Goal: Information Seeking & Learning: Check status

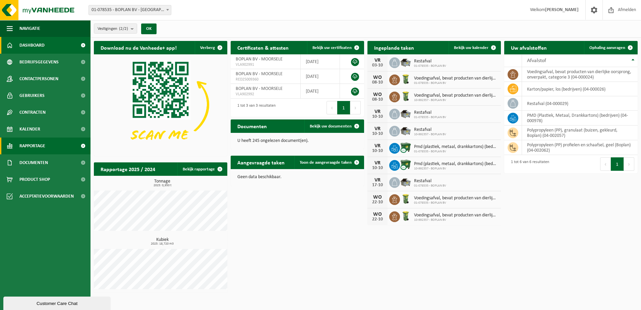
click at [56, 144] on link "Rapportage" at bounding box center [45, 145] width 90 height 17
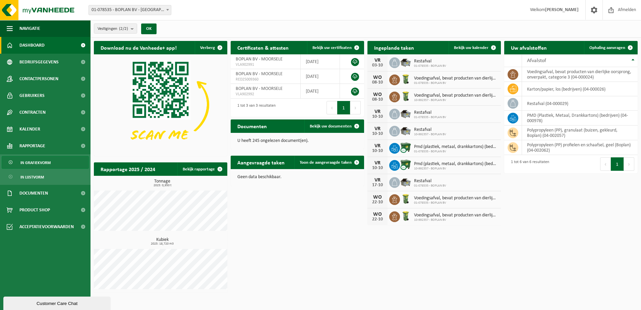
click at [59, 165] on link "In grafiekvorm" at bounding box center [45, 162] width 87 height 13
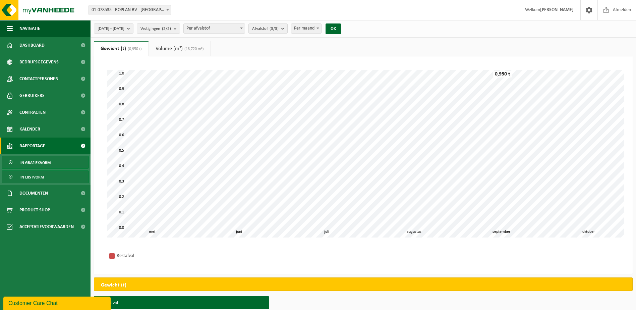
click at [55, 176] on link "In lijstvorm" at bounding box center [45, 176] width 87 height 13
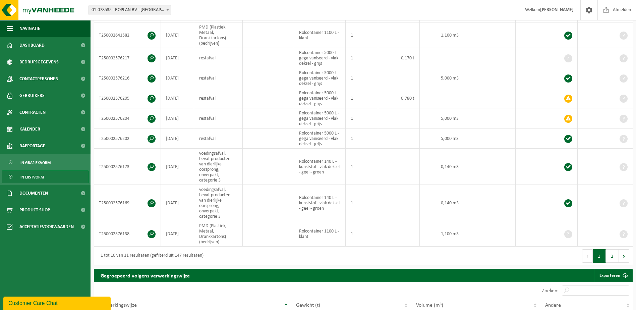
scroll to position [22, 0]
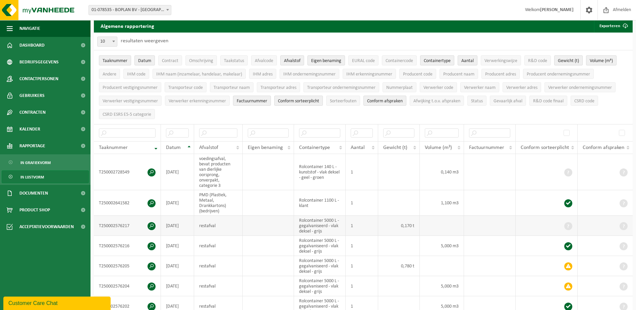
click at [410, 223] on td "0,170 t" at bounding box center [399, 225] width 42 height 20
click at [409, 222] on td "0,170 t" at bounding box center [399, 225] width 42 height 20
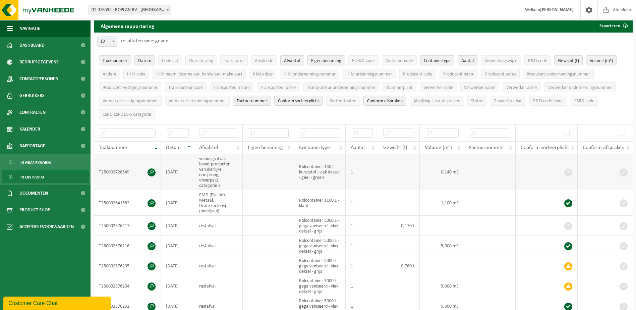
click at [444, 167] on td "0,140 m3" at bounding box center [441, 172] width 44 height 36
click at [444, 166] on td "0,140 m3" at bounding box center [441, 172] width 44 height 36
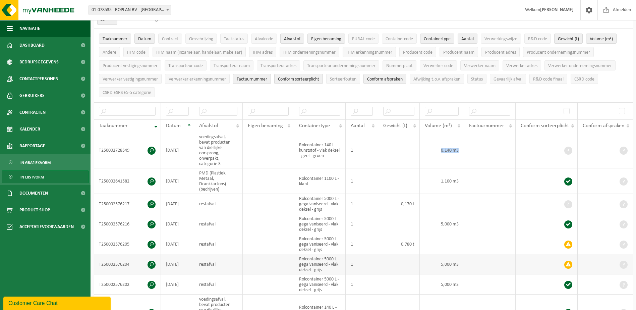
scroll to position [55, 0]
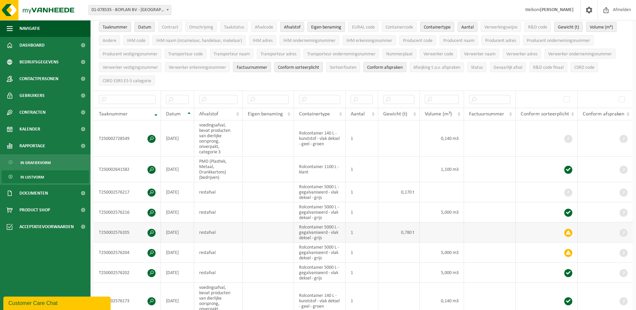
click at [568, 231] on span at bounding box center [568, 232] width 8 height 8
click at [151, 230] on span at bounding box center [151, 232] width 8 height 8
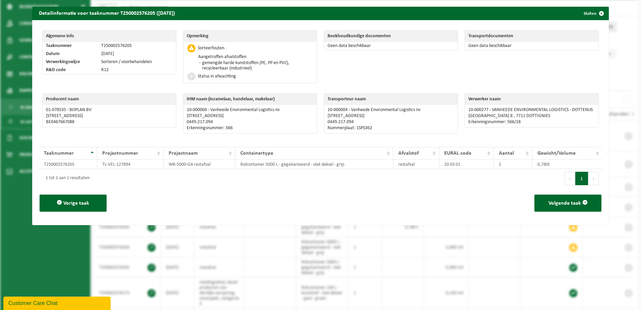
click at [263, 72] on div "Status in afwachting" at bounding box center [250, 76] width 127 height 9
click at [263, 71] on div "Aangetroffen afvalstoffen gemengde harde kunststoffen (PE, PP en PVC), recyclee…" at bounding box center [255, 62] width 116 height 19
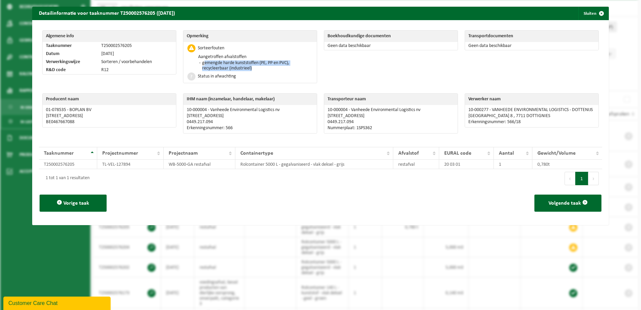
click at [263, 71] on div "Aangetroffen afvalstoffen gemengde harde kunststoffen (PE, PP en PVC), recyclee…" at bounding box center [255, 62] width 116 height 19
click at [259, 78] on div "Status in afwachting" at bounding box center [250, 76] width 127 height 9
click at [596, 11] on span "button" at bounding box center [600, 13] width 13 height 13
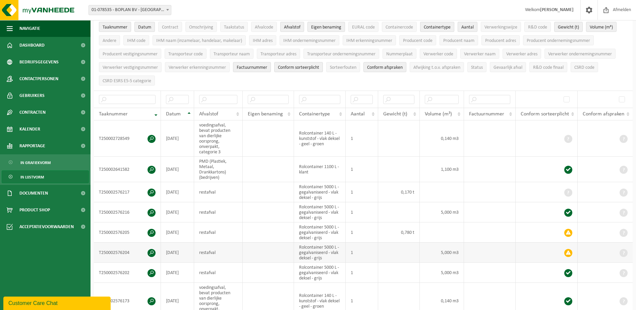
click at [152, 249] on span at bounding box center [151, 253] width 8 height 8
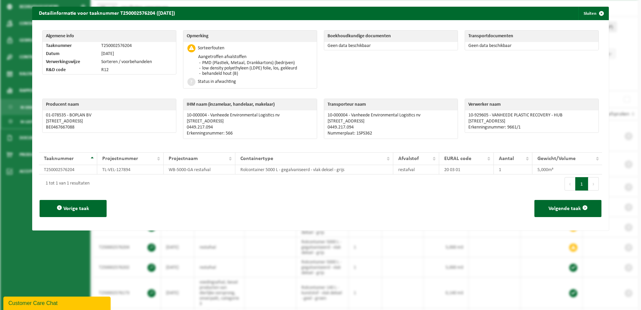
click at [248, 72] on li "behandeld hout (B)" at bounding box center [248, 73] width 96 height 5
click at [250, 73] on li "behandeld hout (B)" at bounding box center [248, 73] width 96 height 5
click at [594, 14] on span "button" at bounding box center [600, 13] width 13 height 13
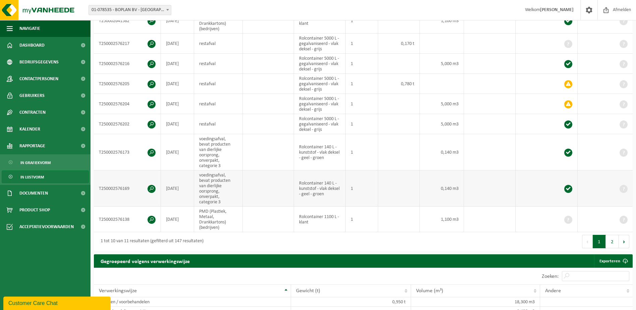
scroll to position [156, 0]
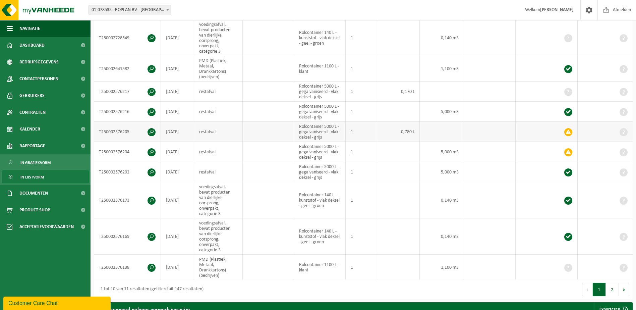
click at [155, 128] on td "T250002576205" at bounding box center [127, 132] width 67 height 20
click at [152, 130] on span at bounding box center [151, 132] width 8 height 8
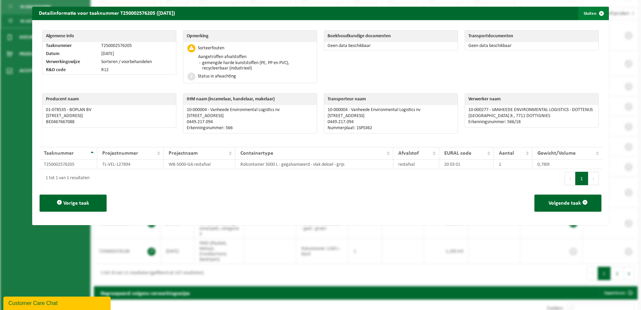
click at [597, 17] on span "button" at bounding box center [600, 13] width 13 height 13
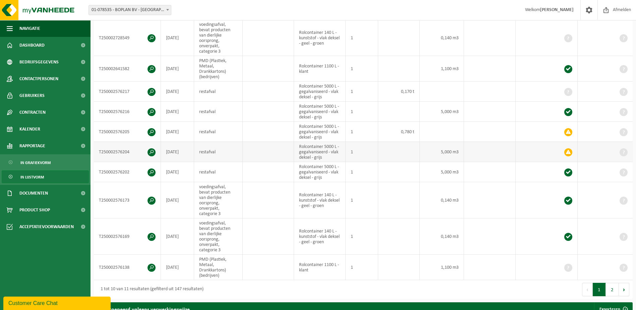
click at [148, 150] on span at bounding box center [151, 152] width 8 height 8
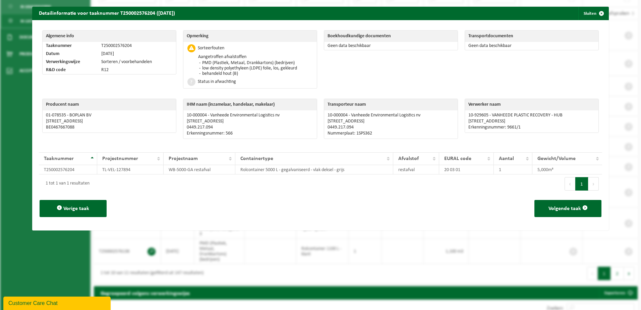
click at [254, 74] on li "behandeld hout (B)" at bounding box center [248, 73] width 96 height 5
click at [597, 12] on span "button" at bounding box center [600, 13] width 13 height 13
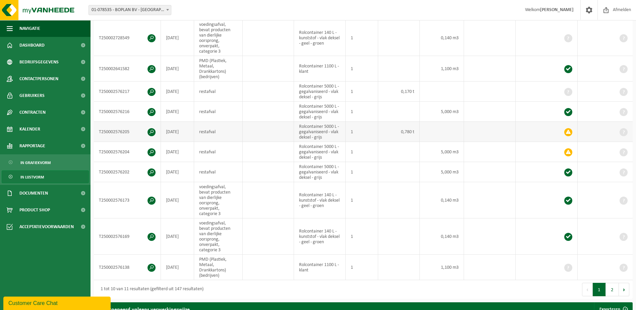
click at [150, 130] on span at bounding box center [151, 132] width 8 height 8
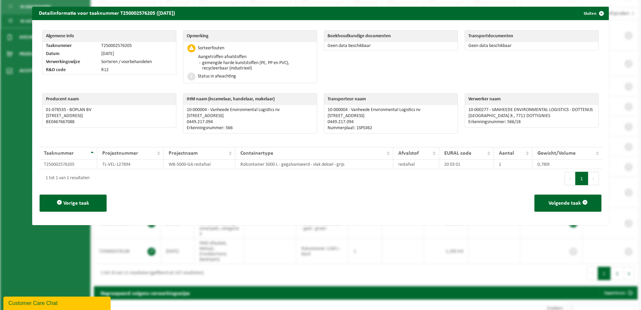
click at [221, 64] on li "gemengde harde kunststoffen (PE, PP en PVC), recycleerbaar (industrieel)" at bounding box center [256, 65] width 112 height 11
click at [239, 75] on div "Status in afwachting" at bounding box center [250, 76] width 127 height 9
click at [241, 62] on li "gemengde harde kunststoffen (PE, PP en PVC), recycleerbaar (industrieel)" at bounding box center [256, 65] width 112 height 11
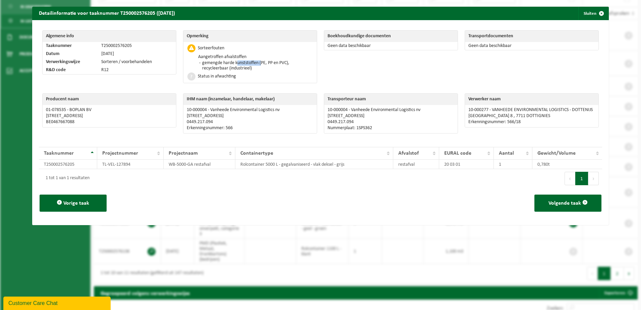
click at [241, 62] on li "gemengde harde kunststoffen (PE, PP en PVC), recycleerbaar (industrieel)" at bounding box center [256, 65] width 112 height 11
click at [251, 83] on div "Opmerking Sorteerfouten Aangetroffen afvalstoffen gemengde harde kunststoffen (…" at bounding box center [250, 58] width 141 height 63
click at [595, 17] on span "button" at bounding box center [600, 13] width 13 height 13
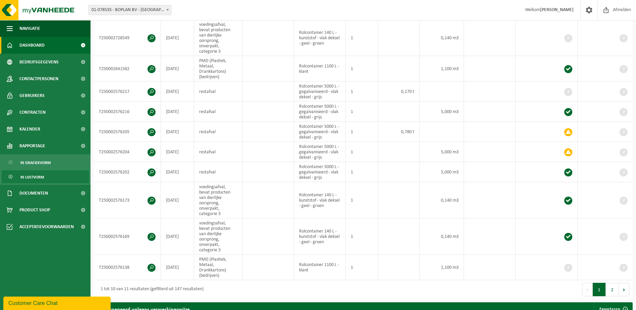
click at [37, 45] on span "Dashboard" at bounding box center [31, 45] width 25 height 17
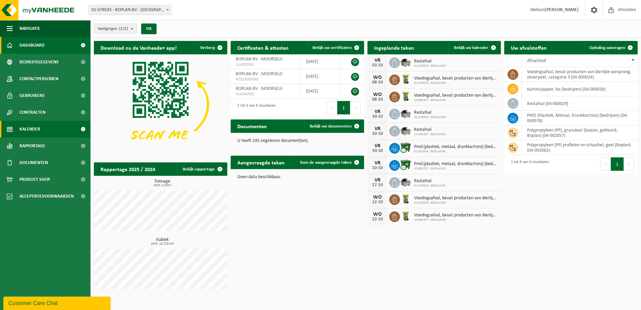
click at [26, 124] on span "Kalender" at bounding box center [29, 129] width 21 height 17
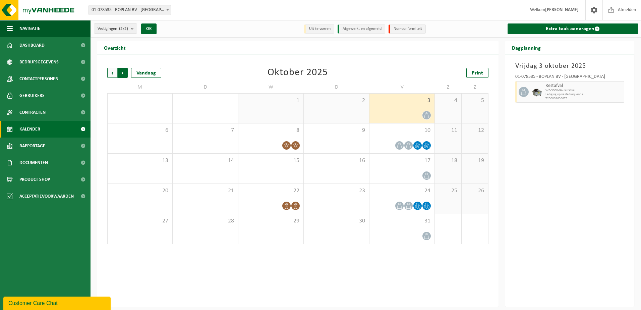
click at [112, 74] on span "Vorige" at bounding box center [112, 73] width 10 height 10
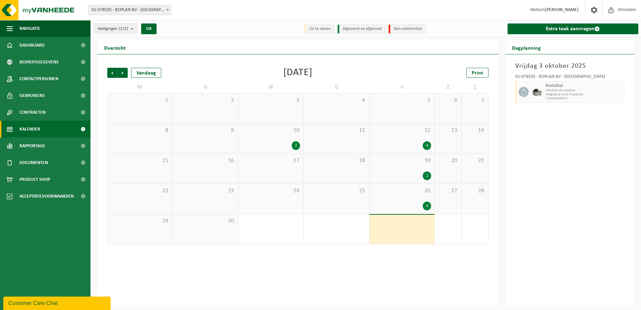
click at [398, 204] on div "4" at bounding box center [402, 205] width 58 height 9
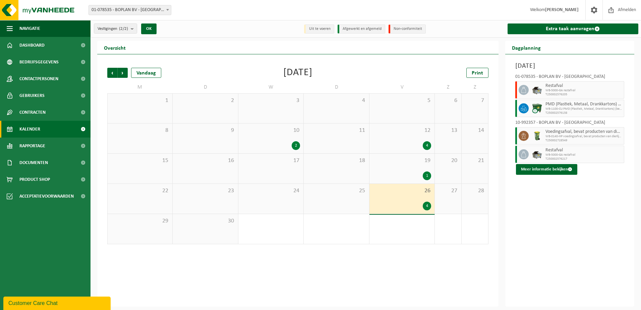
click at [398, 180] on div "19 1" at bounding box center [401, 168] width 65 height 30
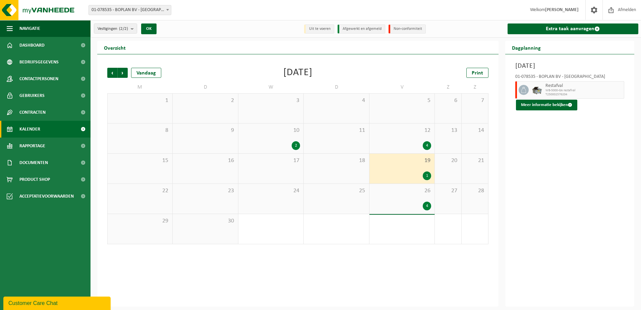
click at [549, 82] on div "Restafval WB-5000-GA restafval T250002576204" at bounding box center [583, 89] width 81 height 17
click at [125, 73] on span "Volgende" at bounding box center [123, 73] width 10 height 10
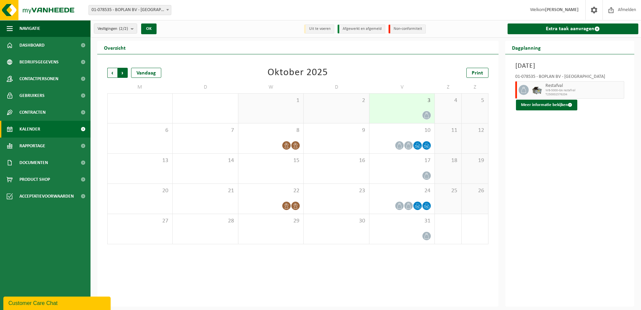
click at [113, 74] on span "Vorige" at bounding box center [112, 73] width 10 height 10
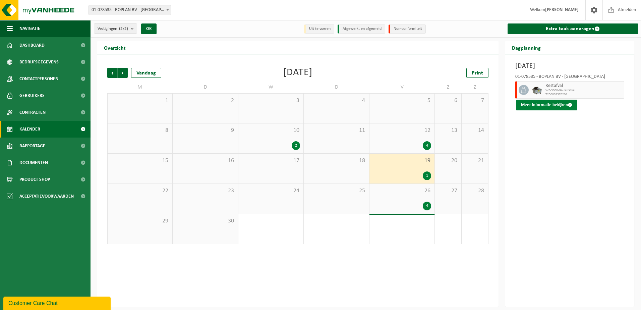
click at [538, 104] on button "Meer informatie bekijken" at bounding box center [546, 105] width 61 height 11
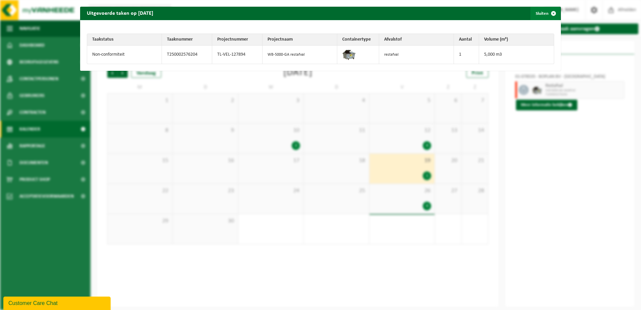
drag, startPoint x: 544, startPoint y: 12, endPoint x: 546, endPoint y: 9, distance: 4.2
click at [546, 10] on span "button" at bounding box center [552, 13] width 13 height 13
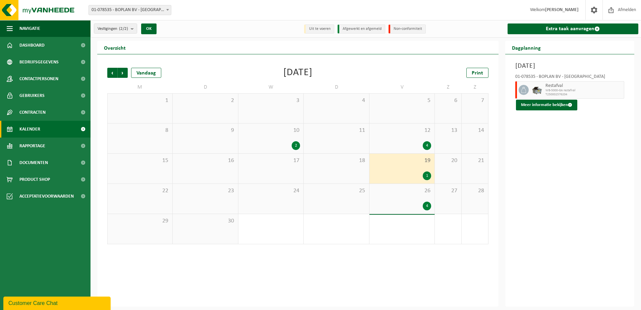
click at [411, 203] on div "4" at bounding box center [402, 205] width 58 height 9
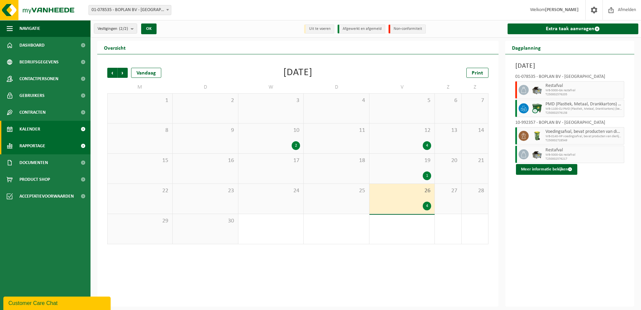
click at [72, 141] on link "Rapportage" at bounding box center [45, 145] width 90 height 17
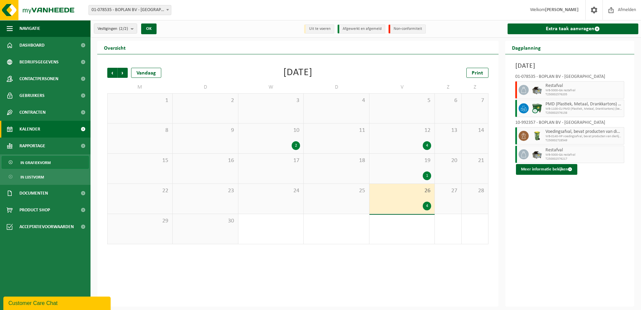
click at [53, 166] on link "In grafiekvorm" at bounding box center [45, 162] width 87 height 13
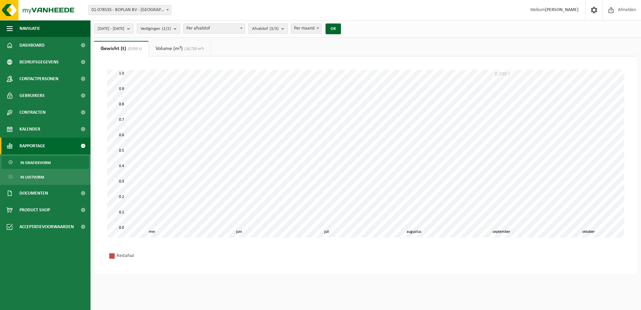
click at [52, 176] on link "In lijstvorm" at bounding box center [45, 176] width 87 height 13
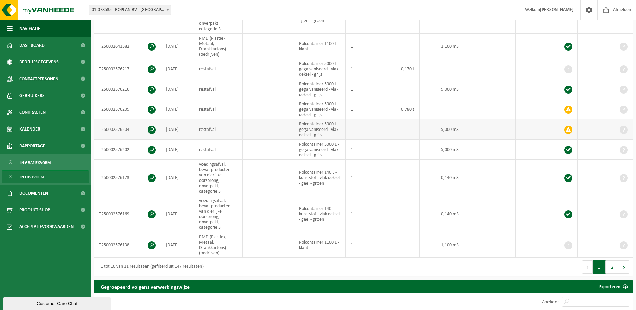
scroll to position [168, 0]
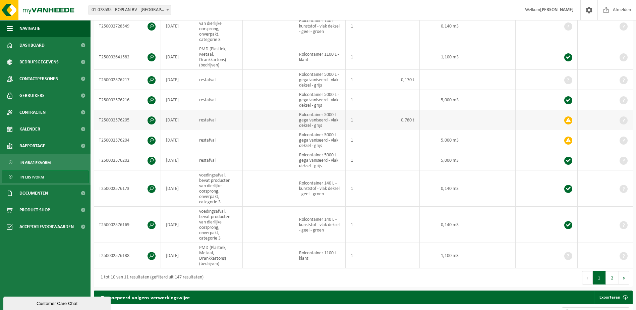
click at [149, 117] on span at bounding box center [151, 120] width 8 height 8
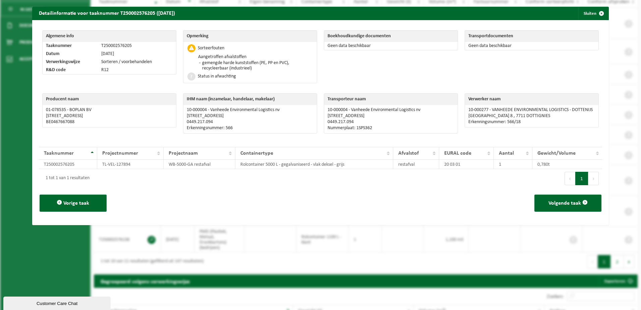
click at [229, 121] on p "0449.217.094" at bounding box center [250, 121] width 127 height 5
click at [258, 135] on div "IHM naam (inzamelaar, handelaar, makelaar) 10-000004 - Vanheede Environmental L…" at bounding box center [250, 115] width 141 height 50
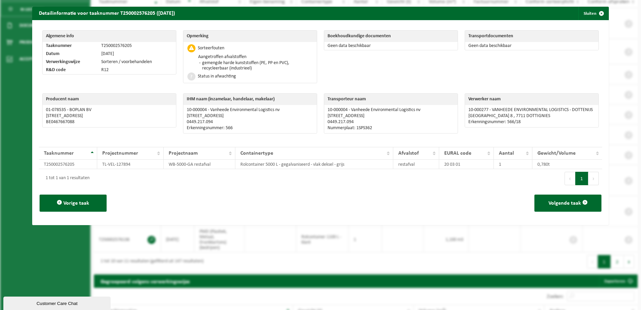
click at [258, 135] on div "IHM naam (inzamelaar, handelaar, makelaar) 10-000004 - Vanheede Environmental L…" at bounding box center [250, 115] width 141 height 50
click at [594, 12] on span "button" at bounding box center [600, 13] width 13 height 13
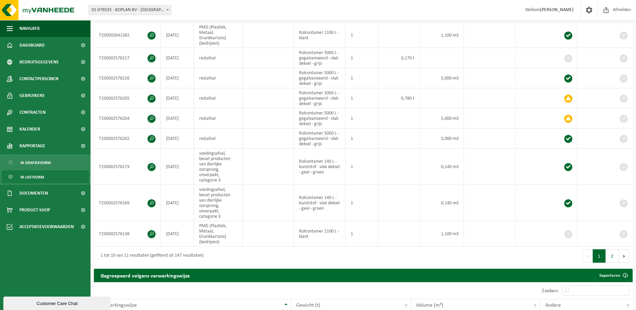
scroll to position [0, 0]
